Goal: Information Seeking & Learning: Learn about a topic

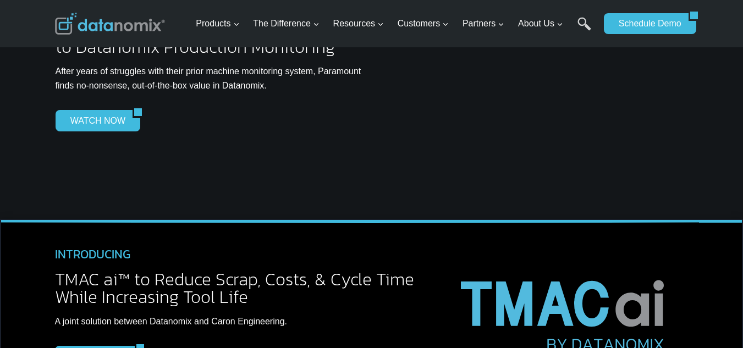
scroll to position [2931, 0]
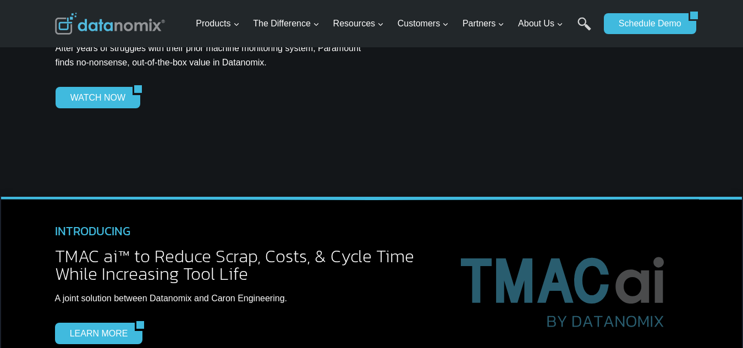
click at [557, 104] on div at bounding box center [533, 61] width 307 height 128
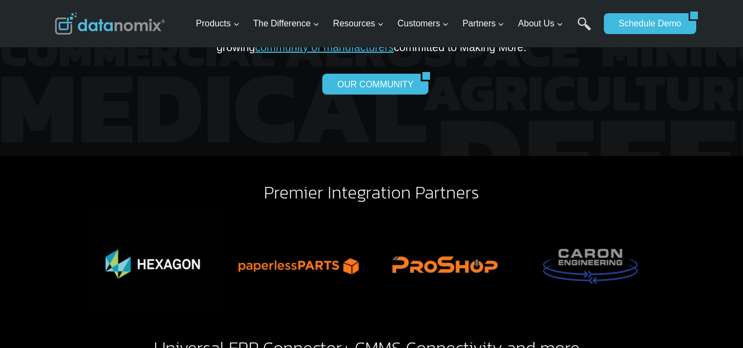
scroll to position [2345, 0]
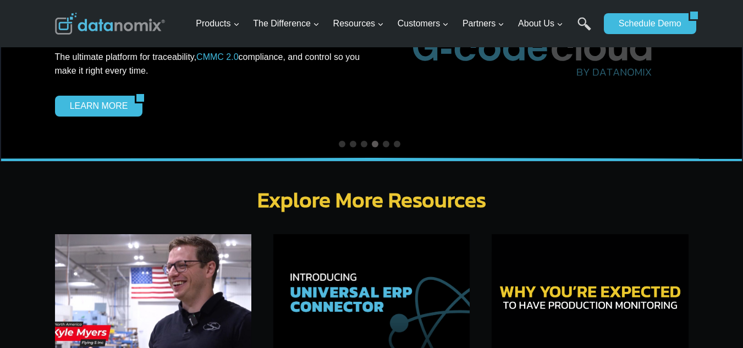
scroll to position [3188, 0]
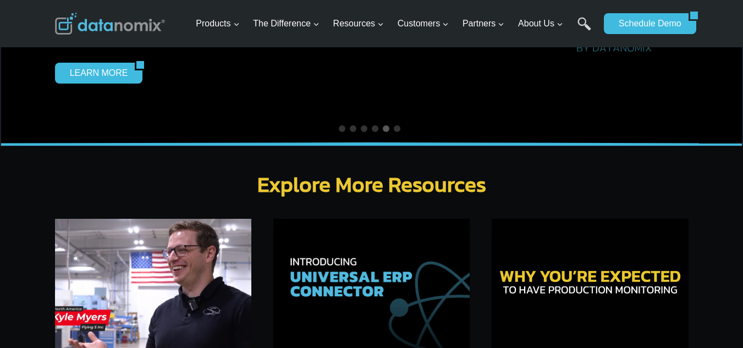
click at [211, 281] on img at bounding box center [153, 284] width 196 height 131
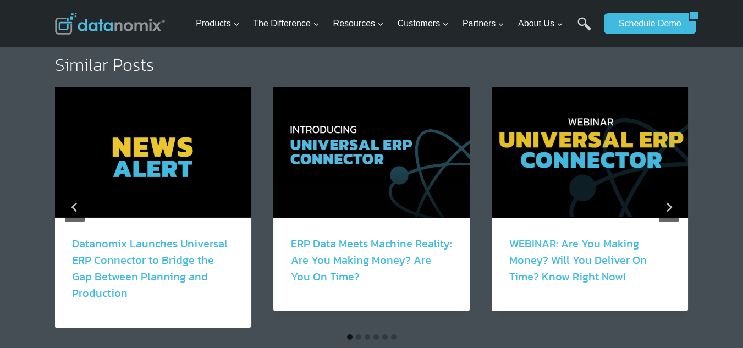
scroll to position [2198, 0]
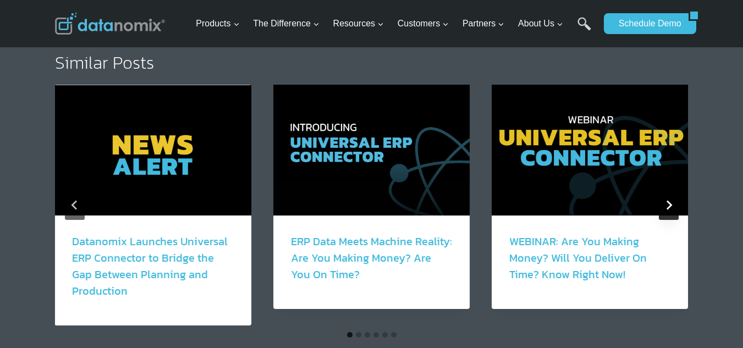
click at [663, 195] on button "Next" at bounding box center [668, 205] width 20 height 30
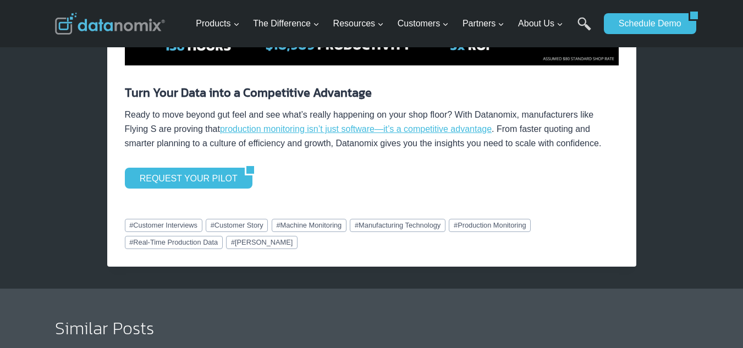
scroll to position [1942, 0]
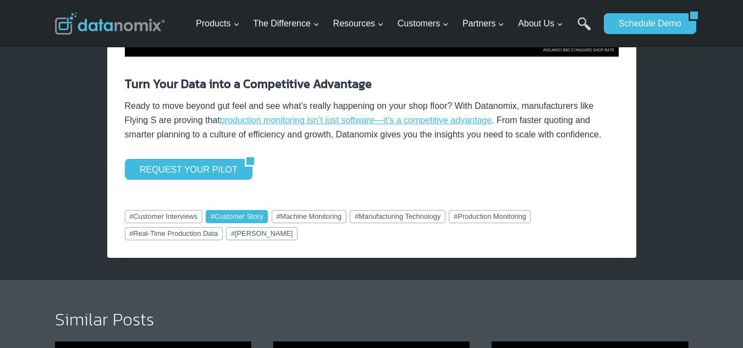
click at [241, 218] on link "# Customer Story" at bounding box center [237, 216] width 62 height 13
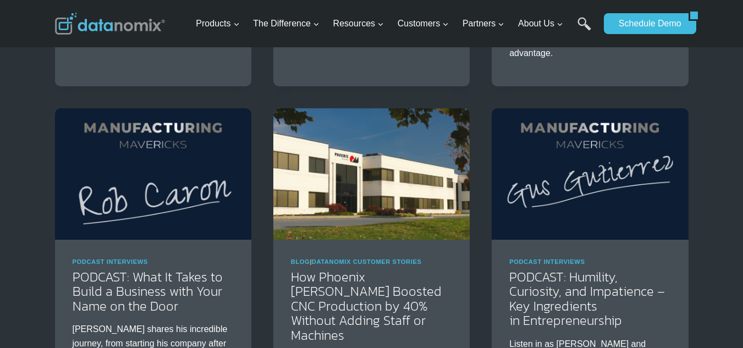
scroll to position [843, 0]
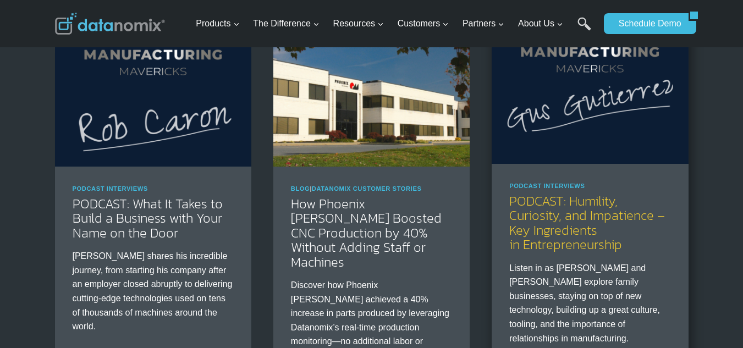
click at [594, 211] on link "PODCAST: Humility, Curiosity, and Impatience – Key Ingredients in Entrepreneurs…" at bounding box center [587, 222] width 156 height 63
